Goal: Book appointment/travel/reservation

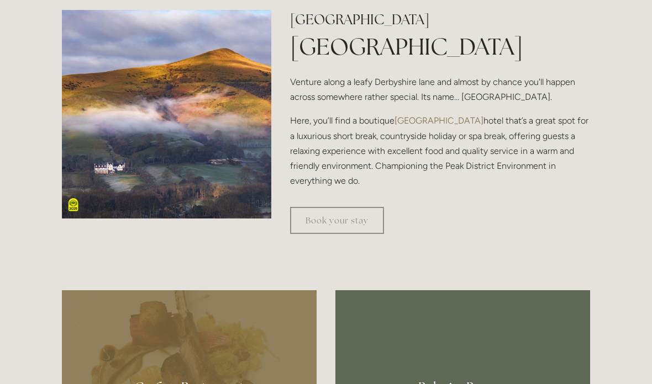
scroll to position [370, 0]
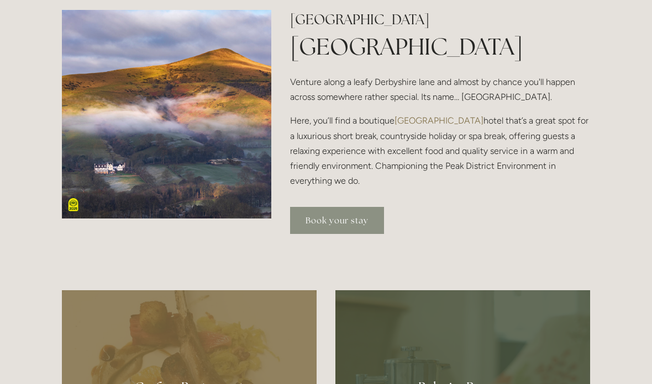
click at [361, 234] on link "Book your stay" at bounding box center [337, 220] width 94 height 27
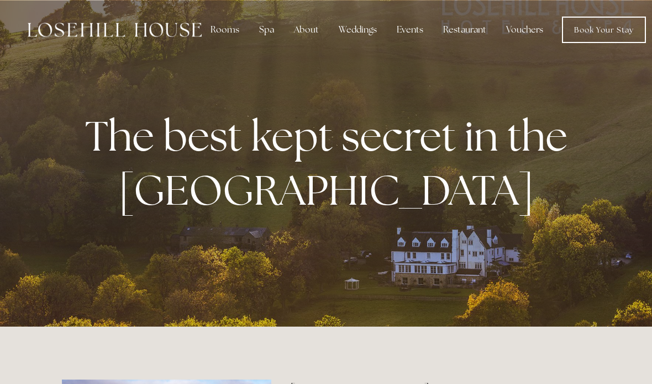
click at [266, 31] on div "Spa" at bounding box center [266, 30] width 33 height 22
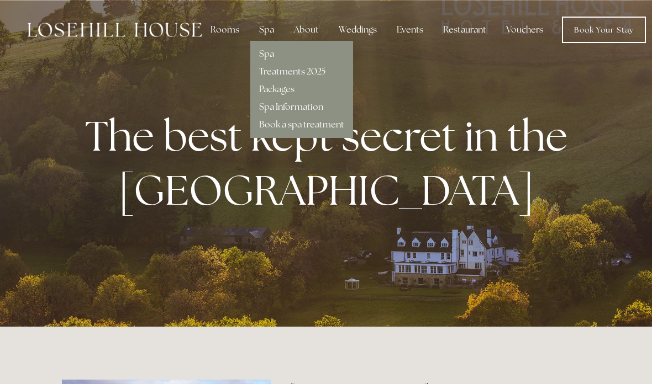
click at [313, 72] on link "Treatments 2025" at bounding box center [292, 72] width 66 height 12
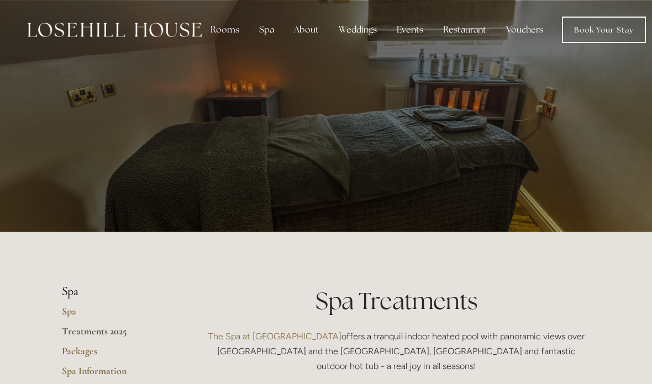
click at [263, 17] on nav "Rooms Rooms Your Stay Book a stay Offers Spa Spa" at bounding box center [424, 30] width 444 height 27
click at [265, 36] on div "Spa" at bounding box center [266, 30] width 33 height 22
